Goal: Find contact information: Find contact information

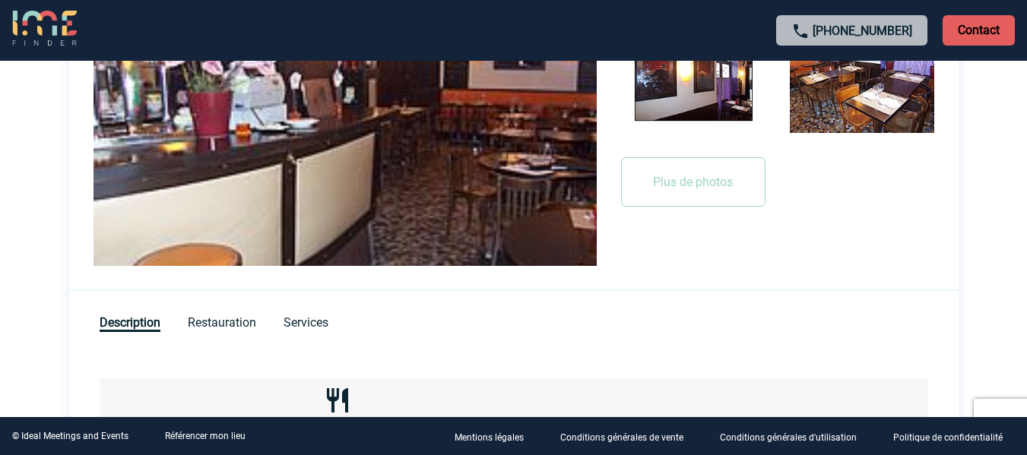
scroll to position [318, 0]
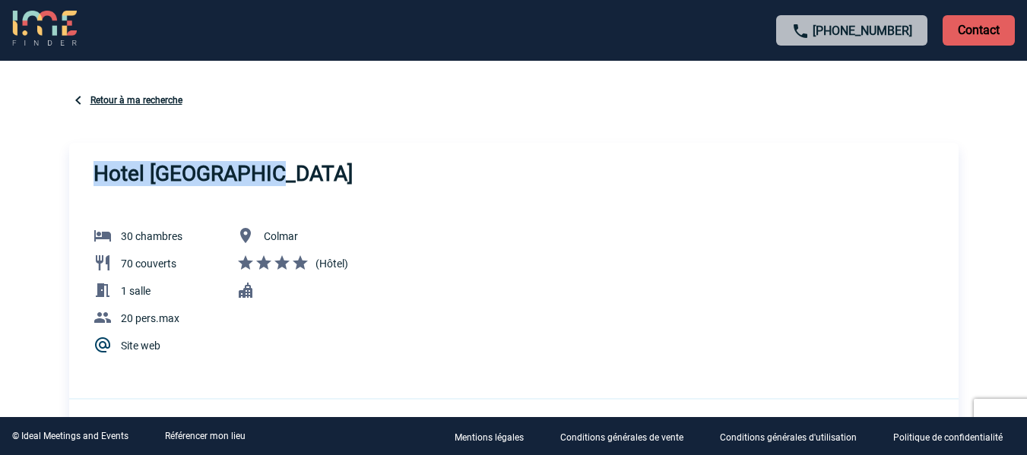
drag, startPoint x: 283, startPoint y: 162, endPoint x: 58, endPoint y: 169, distance: 225.1
click at [58, 169] on body "[PHONE_NUMBER] Contact Contact Sélectionner Retour à ma recherche [GEOGRAPHIC_D…" at bounding box center [513, 227] width 1027 height 455
copy h3 "Hotel [GEOGRAPHIC_DATA]"
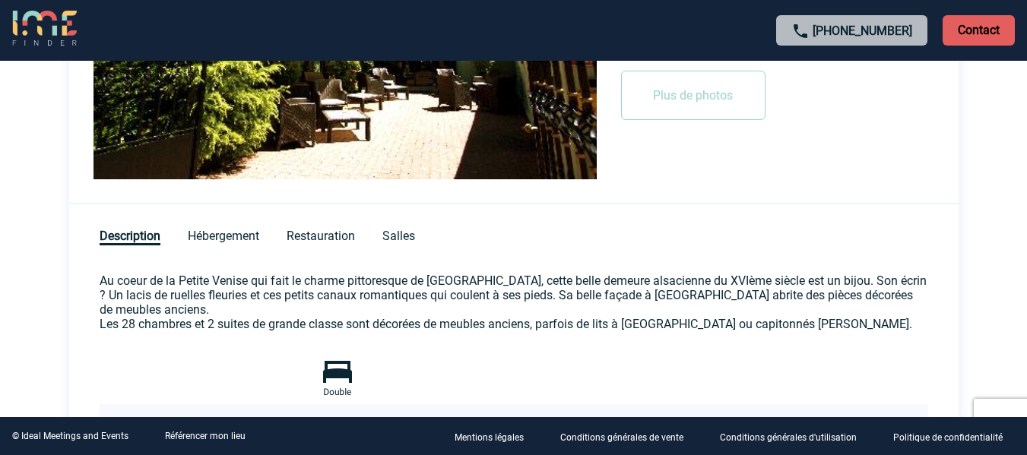
scroll to position [760, 0]
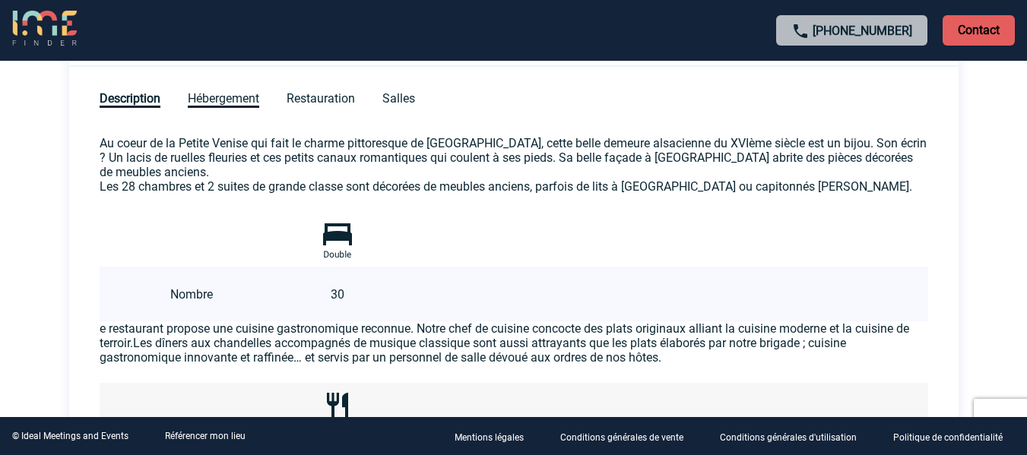
click at [236, 92] on span "Hébergement" at bounding box center [223, 99] width 71 height 17
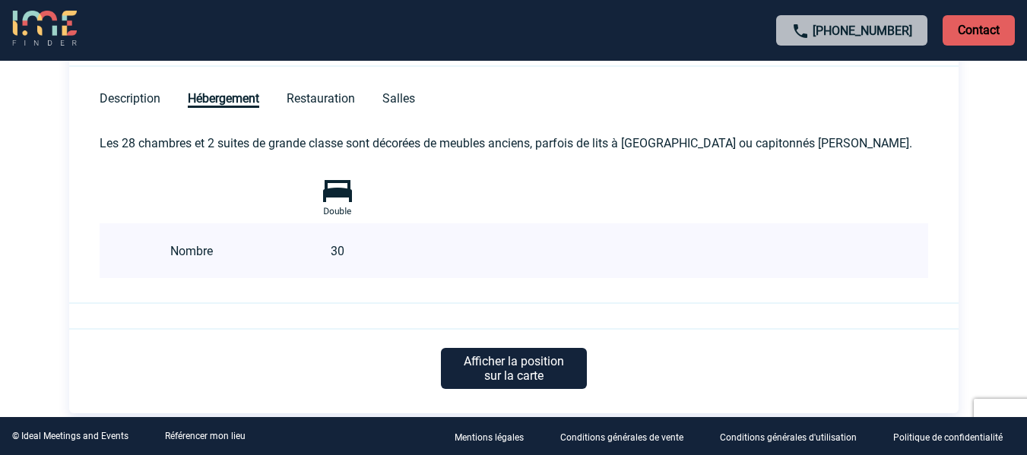
click at [315, 90] on div "Description Hébergement Restauration Salles" at bounding box center [513, 89] width 889 height 45
click at [94, 91] on div "Description Hébergement Restauration Salles" at bounding box center [513, 89] width 889 height 45
click at [125, 91] on span "Description" at bounding box center [130, 99] width 61 height 17
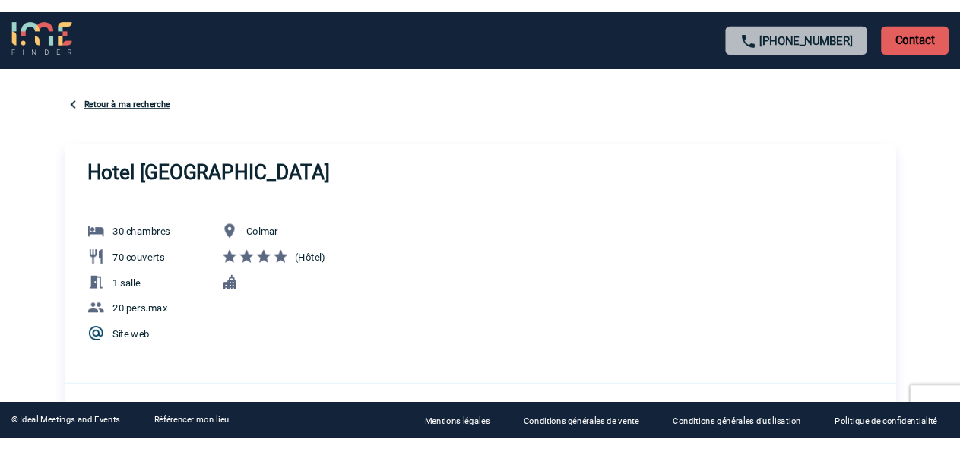
scroll to position [0, 0]
